Goal: Information Seeking & Learning: Learn about a topic

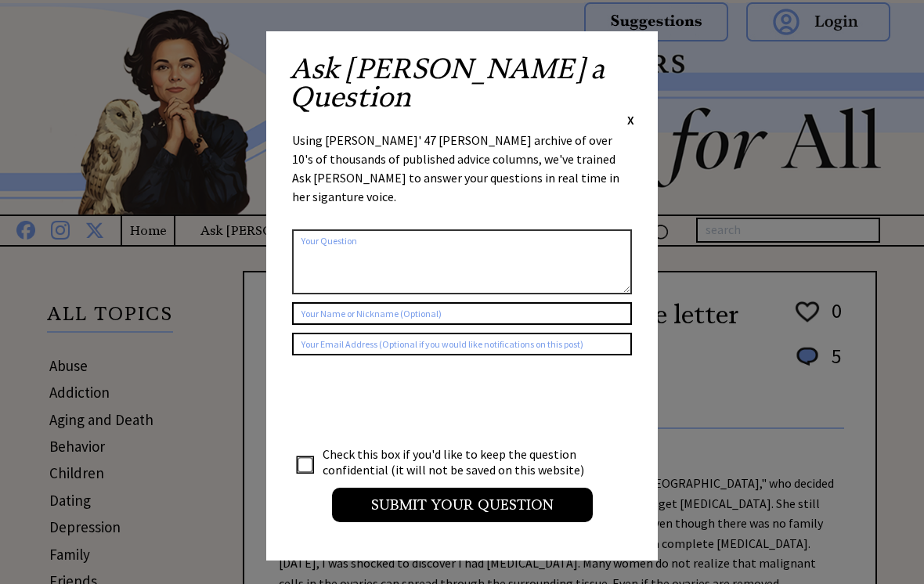
click at [640, 61] on div "Ask Ann a Question X Using Ann Landers' 47 vear archive of over 10's of thousan…" at bounding box center [461, 295] width 391 height 529
click at [632, 112] on span "X" at bounding box center [630, 120] width 7 height 16
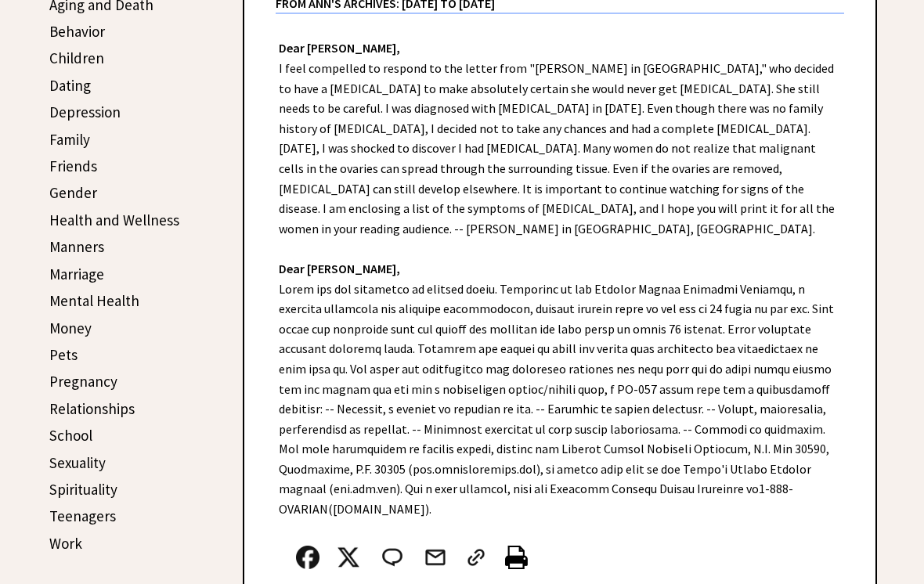
scroll to position [423, 0]
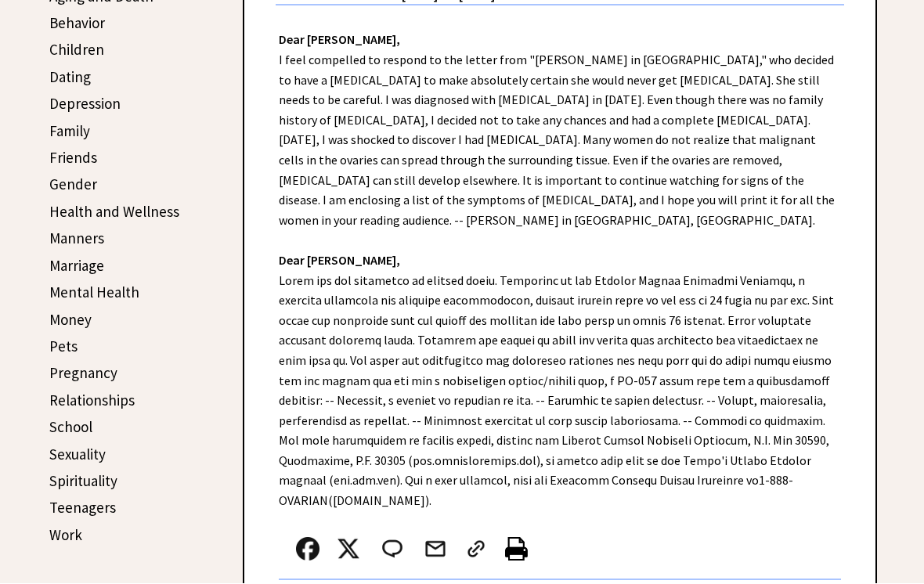
click at [90, 261] on link "Marriage" at bounding box center [76, 266] width 55 height 19
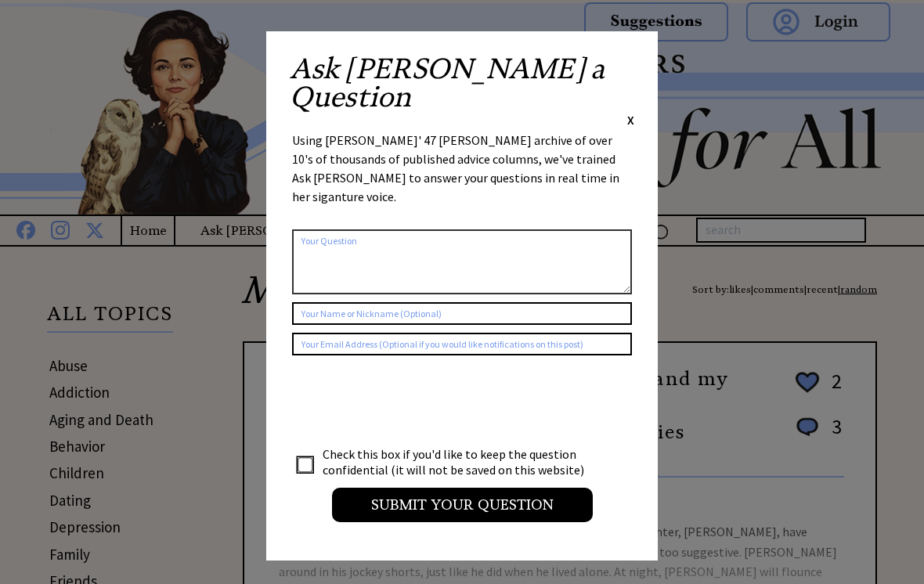
click at [633, 112] on span "X" at bounding box center [630, 120] width 7 height 16
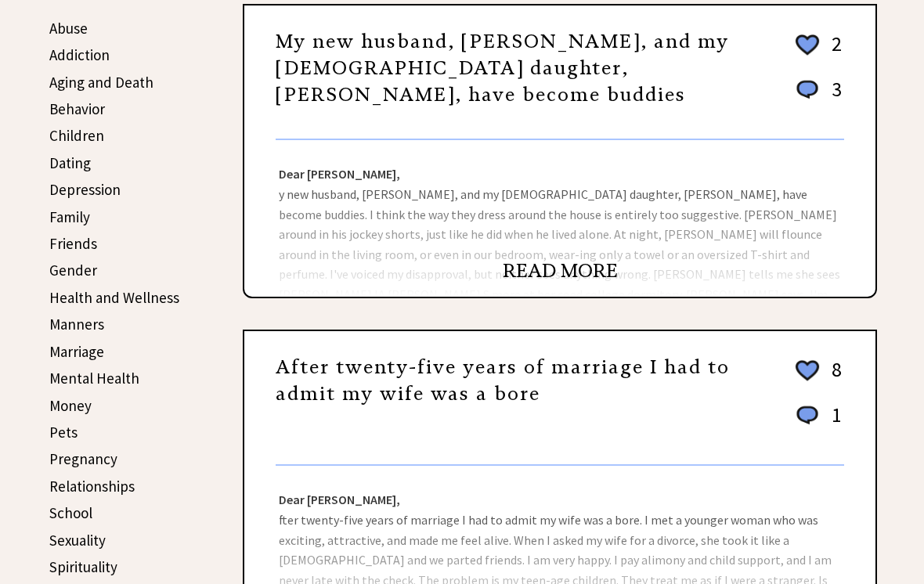
scroll to position [337, 0]
click at [645, 207] on div "Dear Ann Landers, y new husband, Dave, and my 21-year-old daughter, Barbara, ha…" at bounding box center [559, 218] width 631 height 157
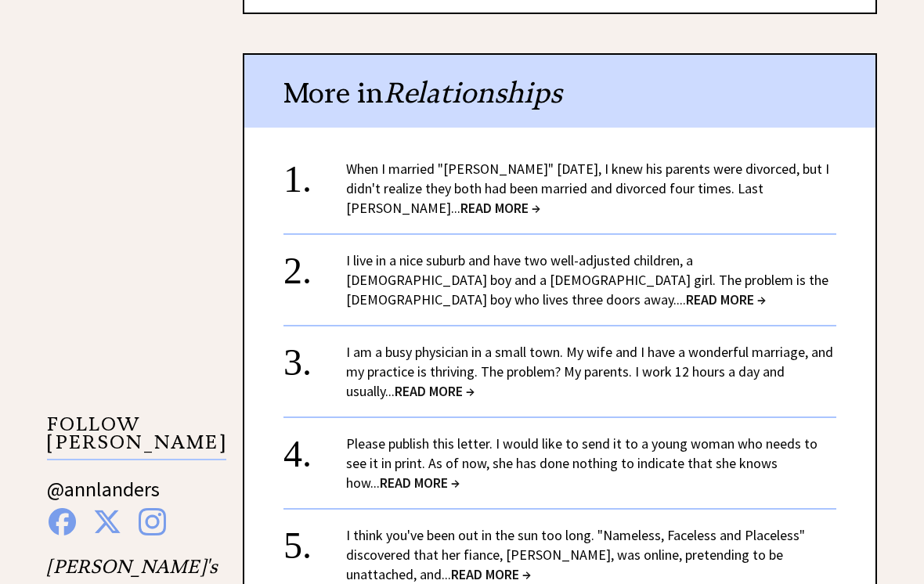
scroll to position [1177, 0]
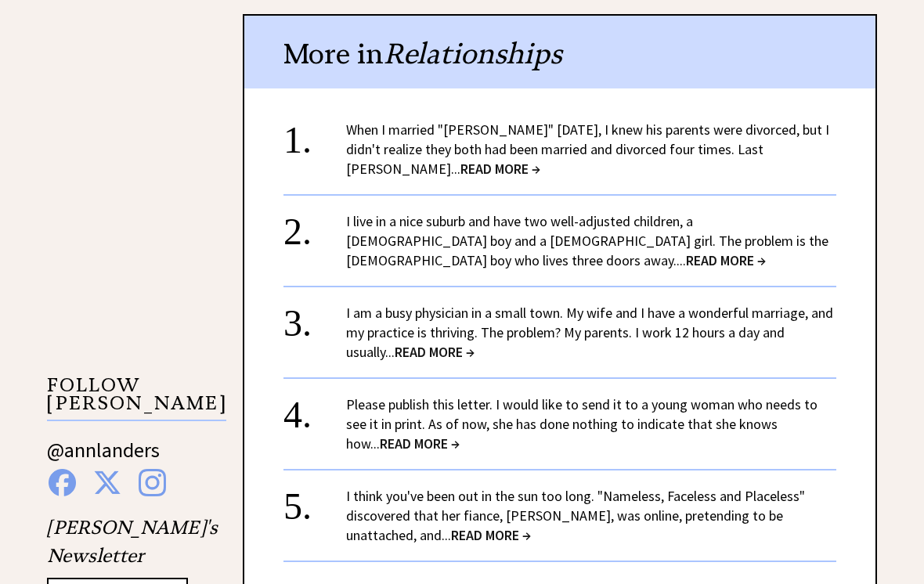
click at [759, 121] on link "When I married "Glenn" eight years ago, I knew his parents were divorced, but I…" at bounding box center [587, 149] width 483 height 57
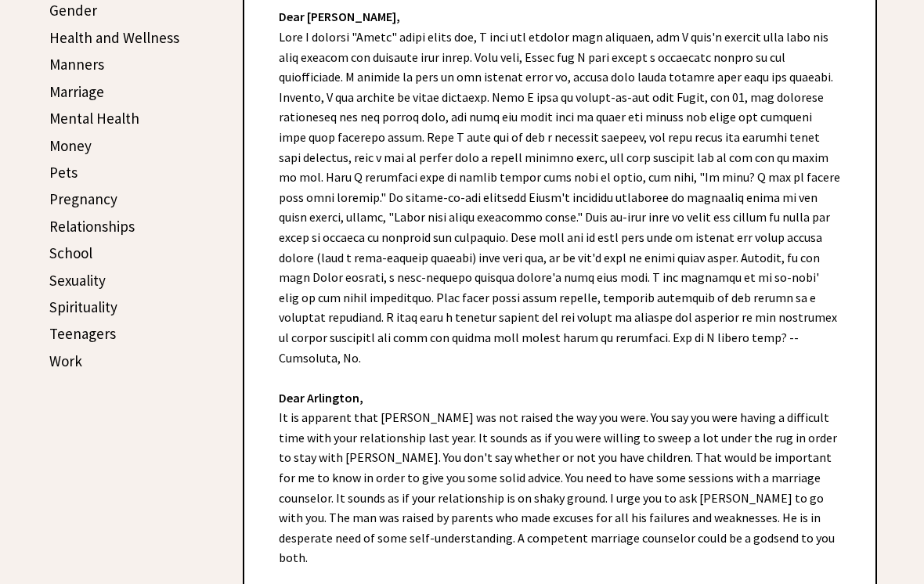
scroll to position [597, 0]
click at [868, 253] on div "Dear Ann Landers, Dear Arlington, It is apparent that Glenn was not raised the …" at bounding box center [559, 338] width 631 height 709
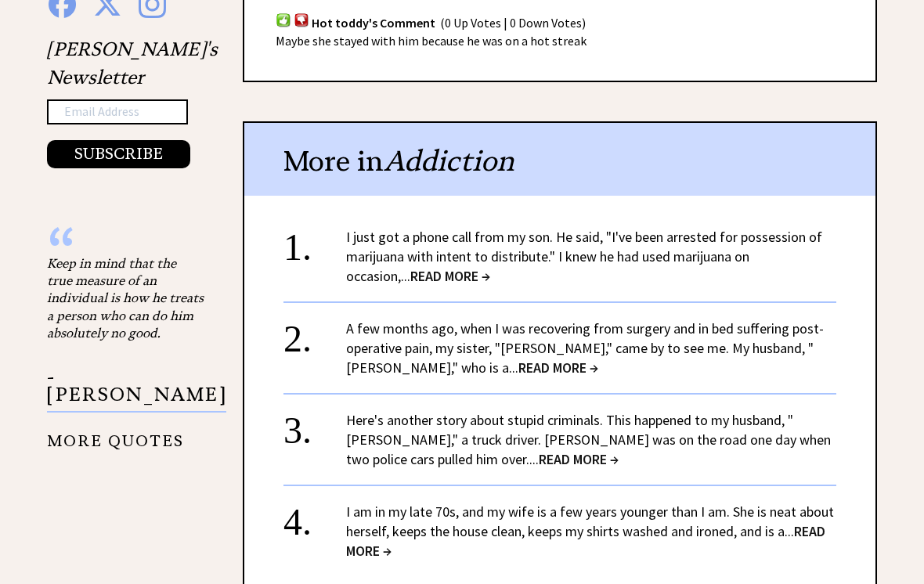
scroll to position [1659, 0]
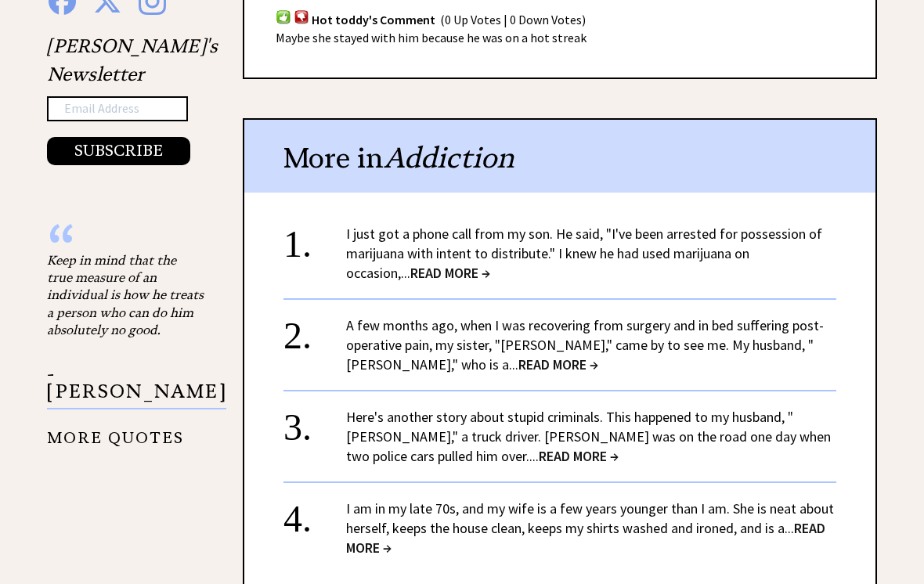
click at [770, 225] on link "I just got a phone call from my son. He said, "I've been arrested for possessio…" at bounding box center [584, 253] width 476 height 57
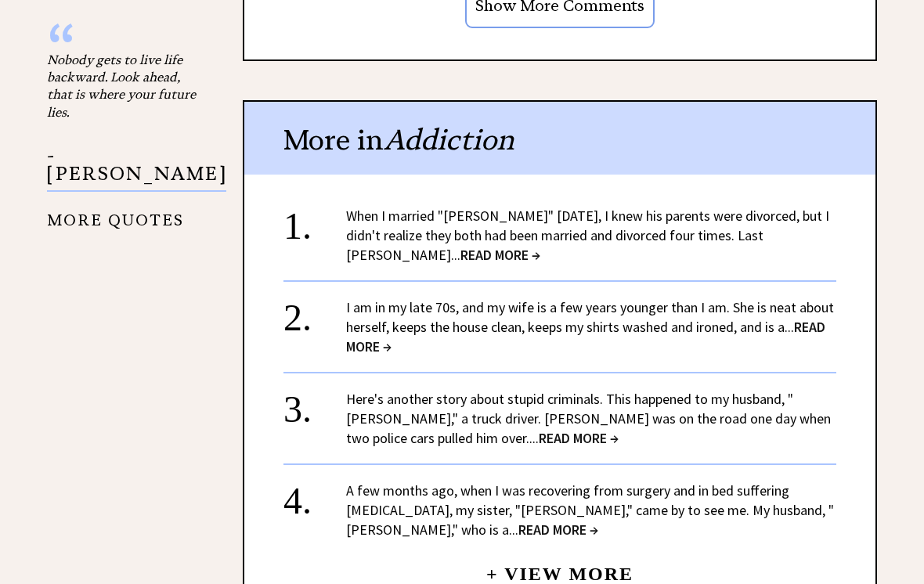
scroll to position [1864, 0]
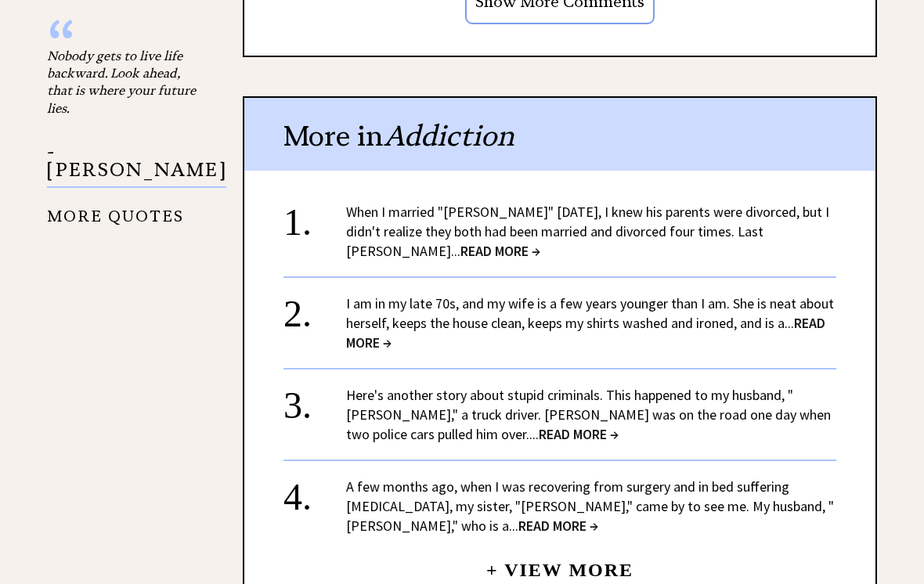
click at [717, 294] on link "I am in my late 70s, and my wife is a few years younger than I am. She is neat …" at bounding box center [590, 322] width 488 height 57
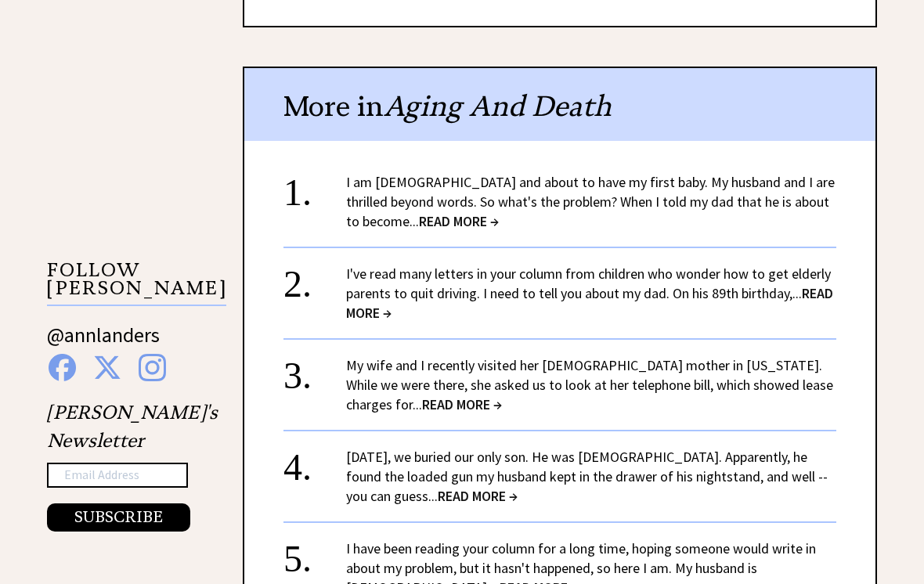
scroll to position [1319, 0]
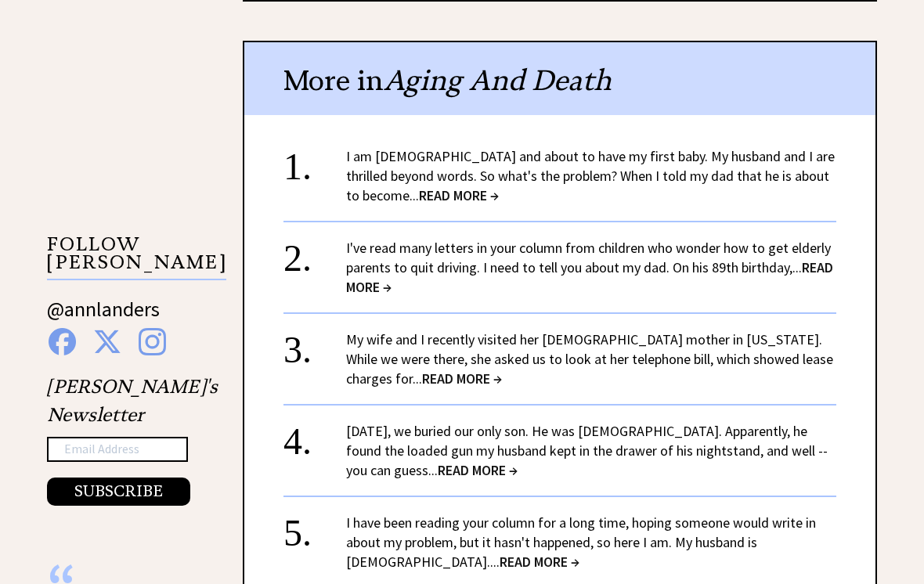
click at [788, 253] on link "I've read many letters in your column from children who wonder how to get elder…" at bounding box center [589, 267] width 487 height 57
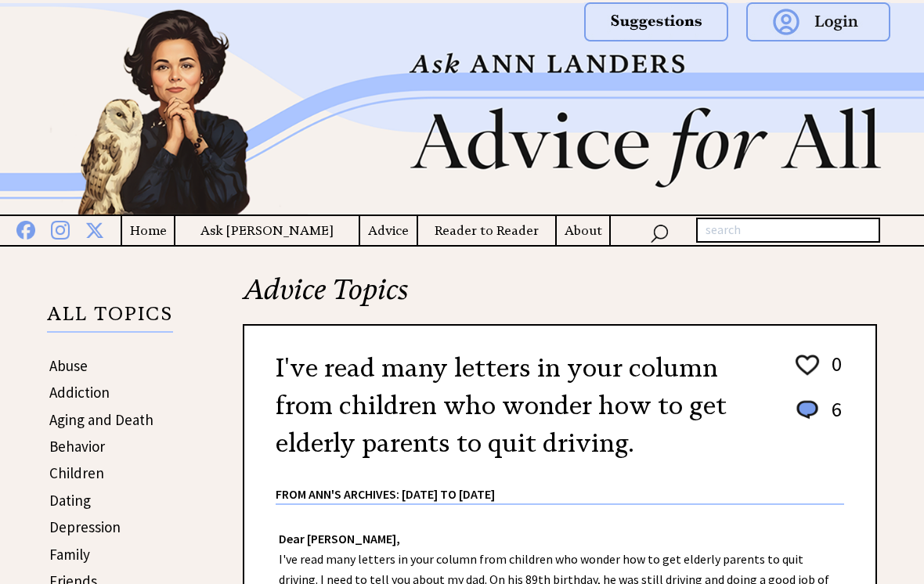
click at [847, 127] on img at bounding box center [462, 108] width 924 height 211
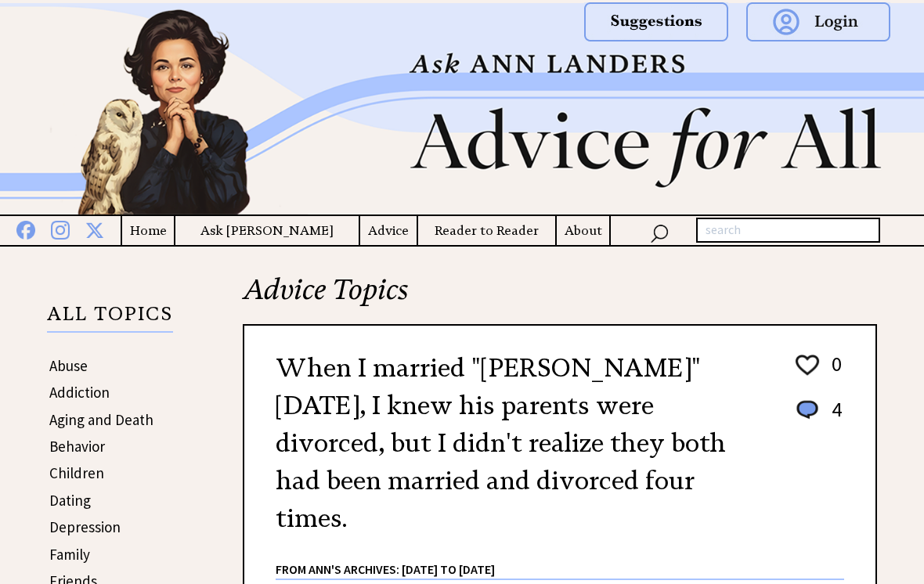
scroll to position [370, 0]
